Goal: Transaction & Acquisition: Obtain resource

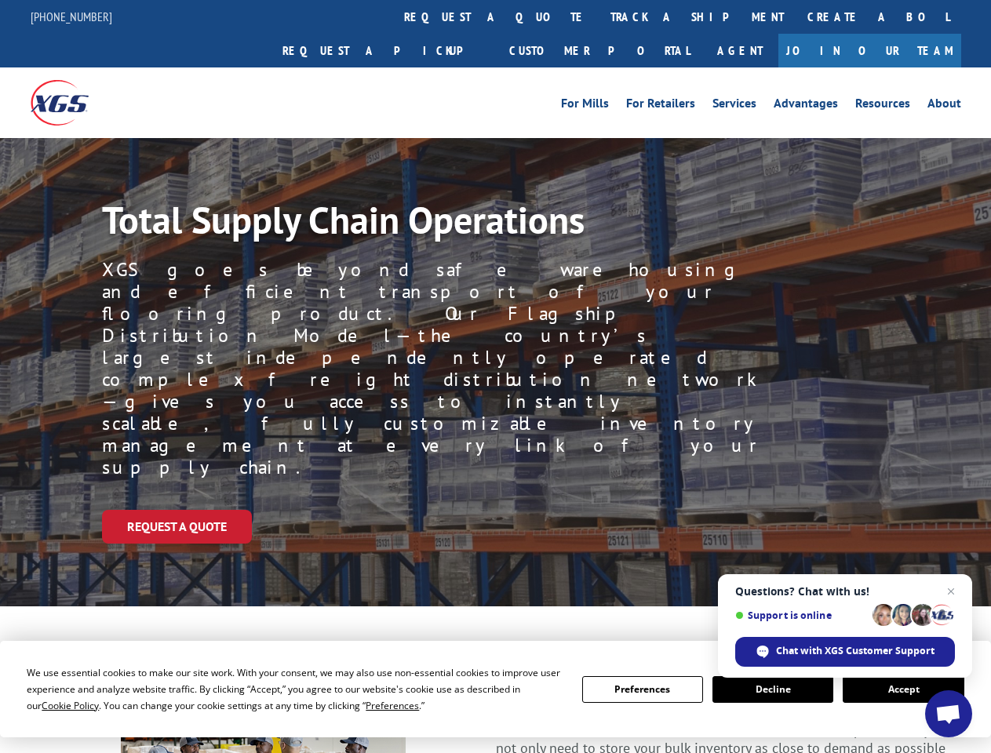
click at [495, 510] on div "Request a Quote" at bounding box center [546, 527] width 889 height 34
click at [55, 705] on span "Cookie Policy" at bounding box center [70, 705] width 57 height 13
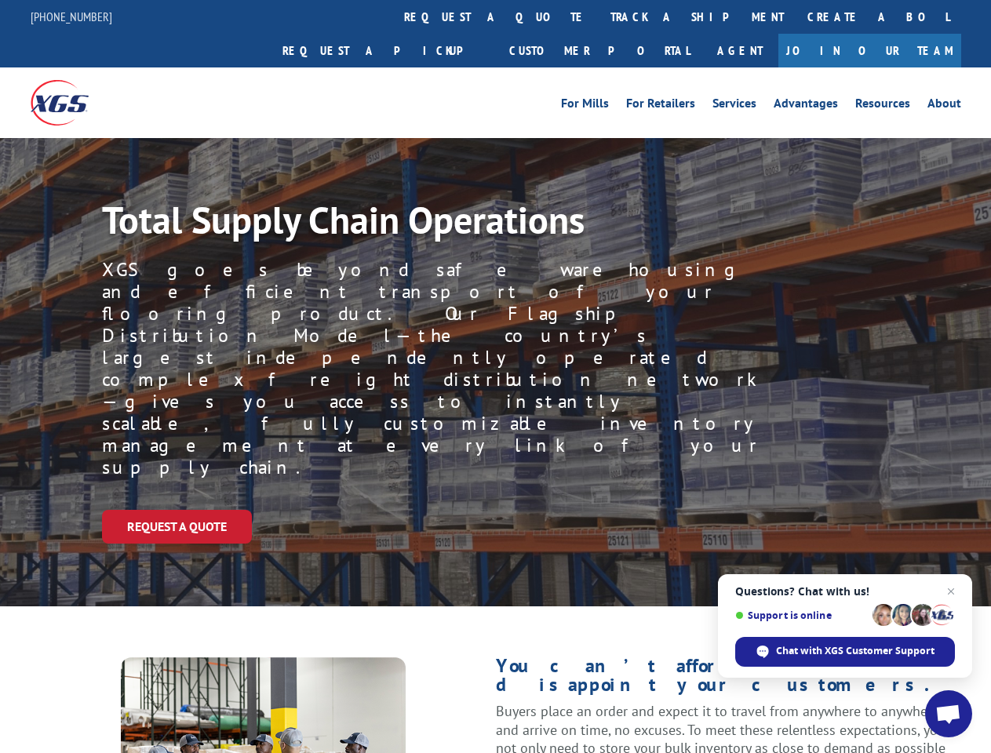
click at [495, 510] on div "Request a Quote" at bounding box center [546, 527] width 889 height 34
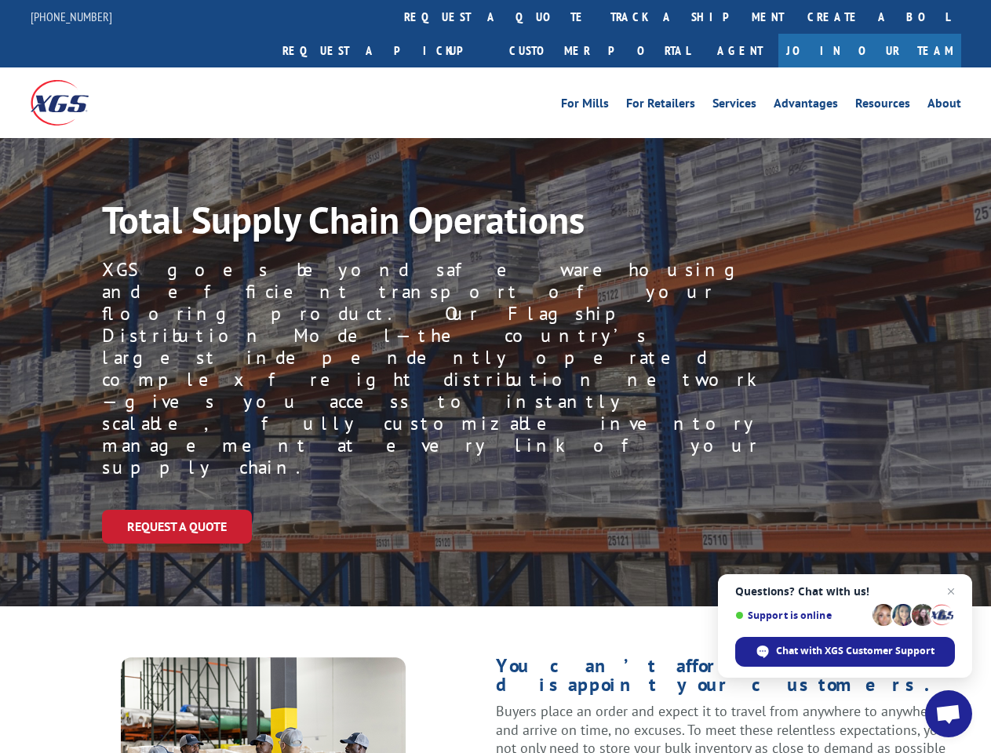
click at [599, 16] on link "track a shipment" at bounding box center [697, 17] width 197 height 34
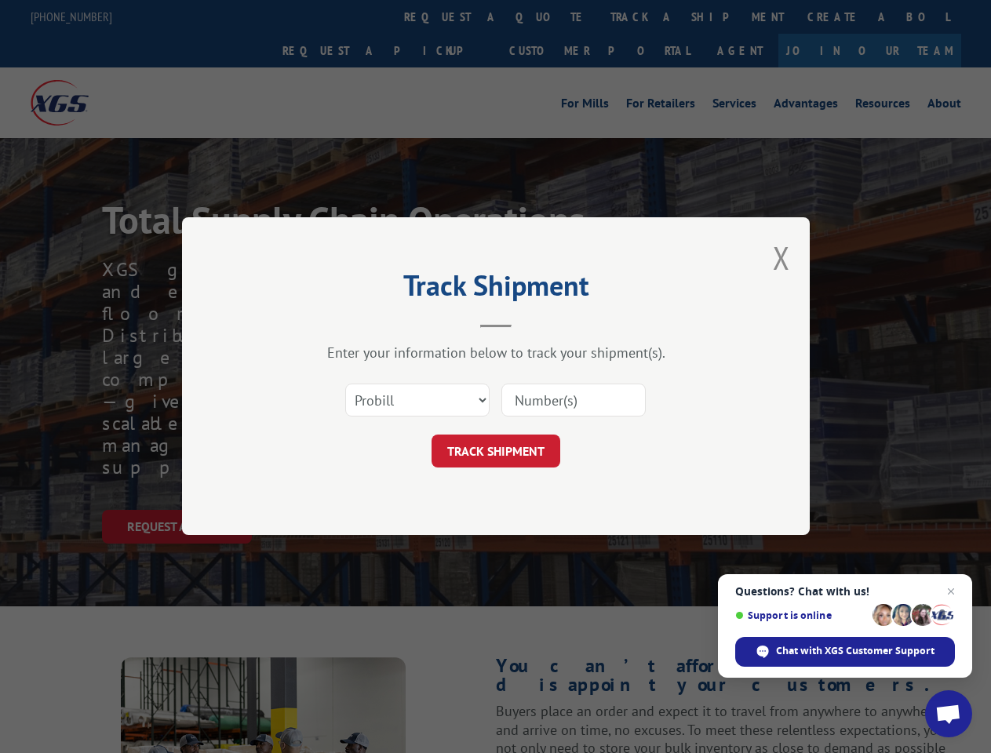
click at [548, 16] on div "Track Shipment Enter your information below to track your shipment(s). Select c…" at bounding box center [495, 376] width 991 height 753
click at [646, 16] on div "Track Shipment Enter your information below to track your shipment(s). Select c…" at bounding box center [495, 376] width 991 height 753
